Goal: Find specific page/section: Find specific page/section

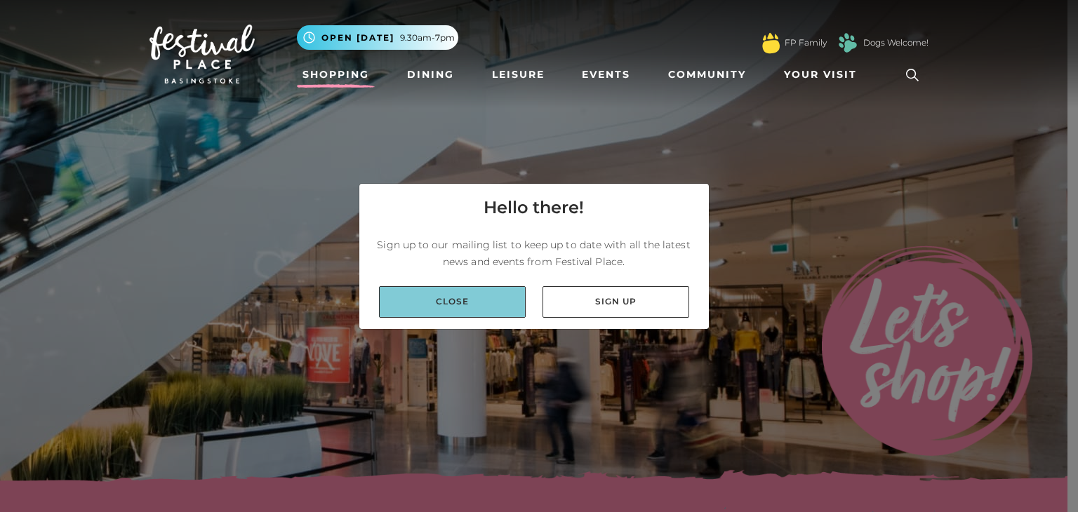
click at [477, 305] on link "Close" at bounding box center [452, 302] width 147 height 32
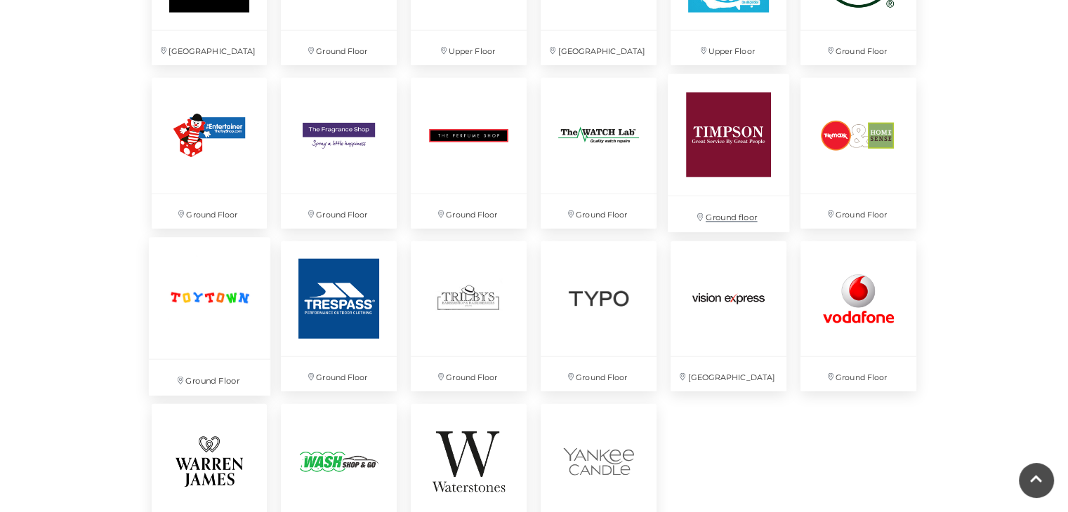
scroll to position [3526, 0]
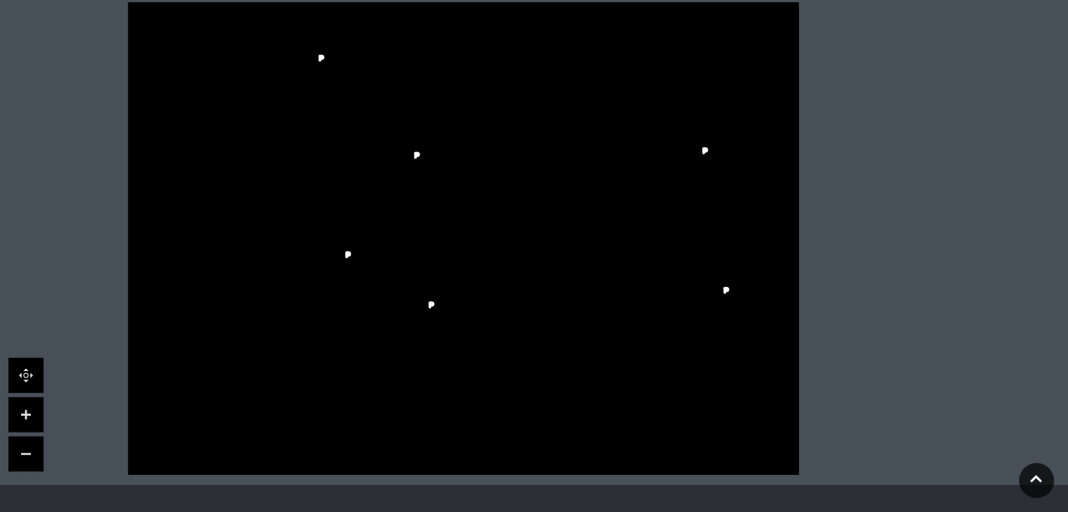
scroll to position [842, 0]
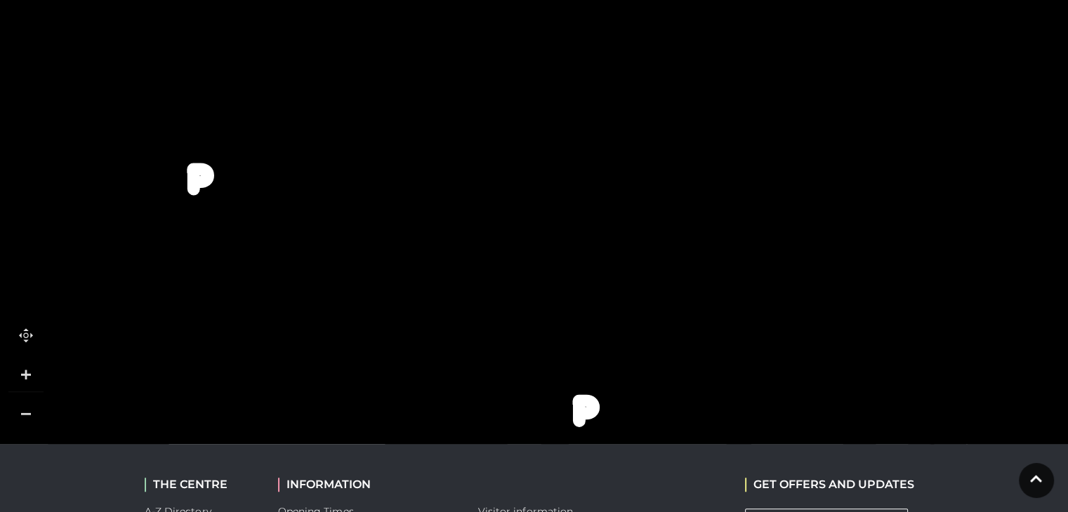
scroll to position [912, 0]
